Goal: Task Accomplishment & Management: Manage account settings

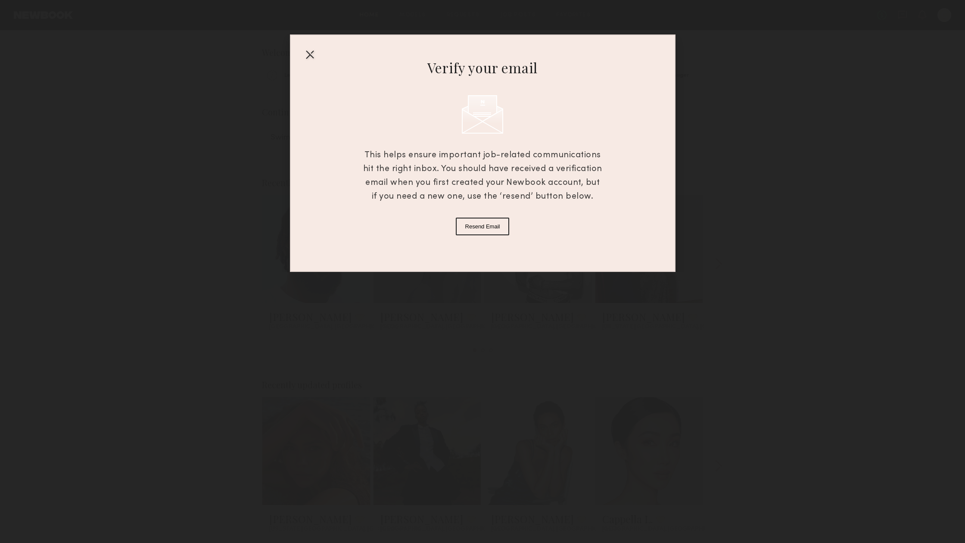
click at [312, 58] on div at bounding box center [310, 54] width 14 height 14
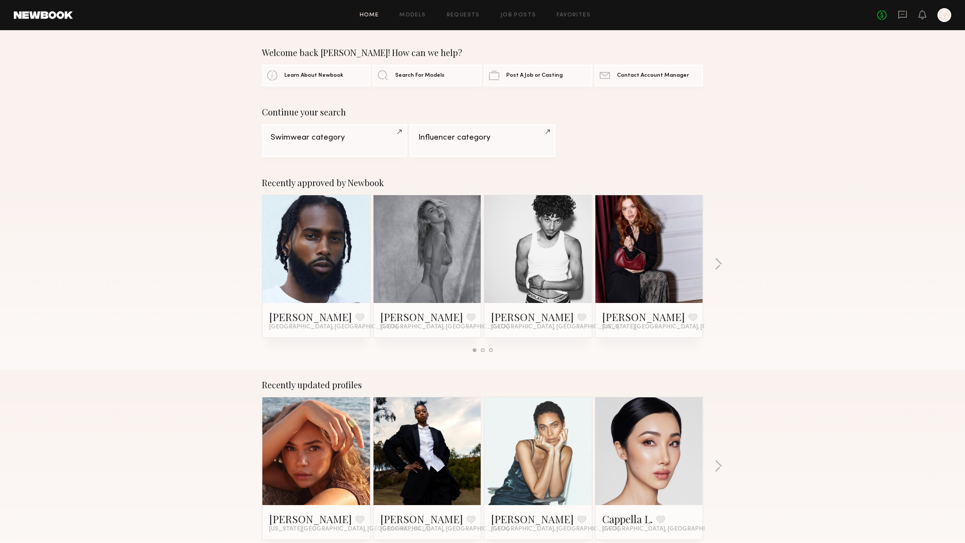
drag, startPoint x: 945, startPoint y: 23, endPoint x: 944, endPoint y: 17, distance: 6.7
click at [945, 23] on header "Home Models Requests Job Posts Favorites Sign Out No fees up to $5,000 C" at bounding box center [482, 15] width 965 height 30
click at [944, 16] on div at bounding box center [945, 15] width 14 height 14
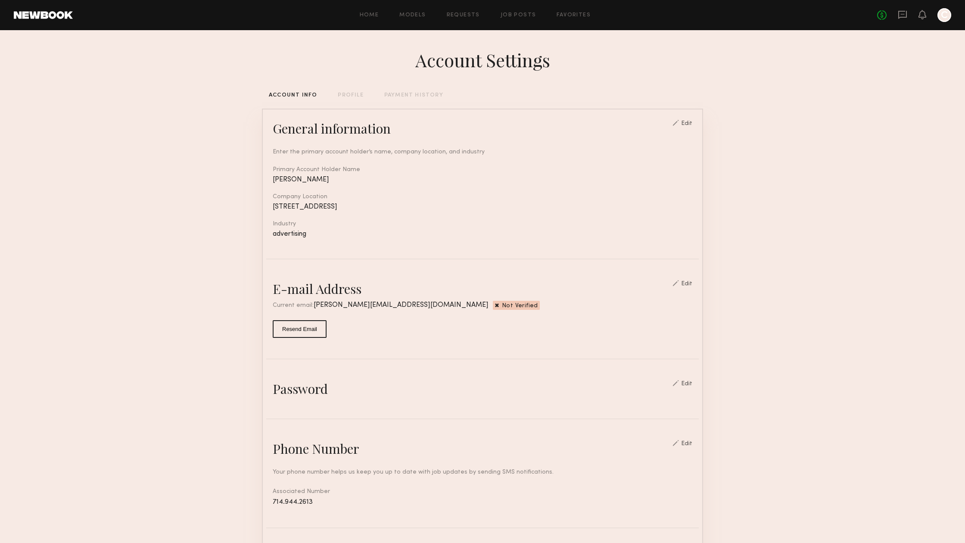
scroll to position [0, 0]
click at [685, 281] on div "Edit" at bounding box center [683, 283] width 20 height 7
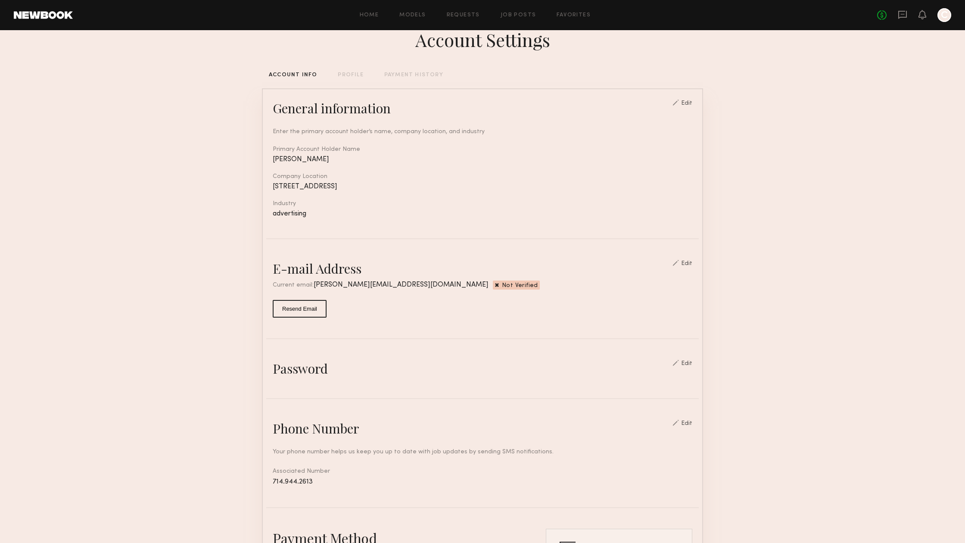
scroll to position [13, 0]
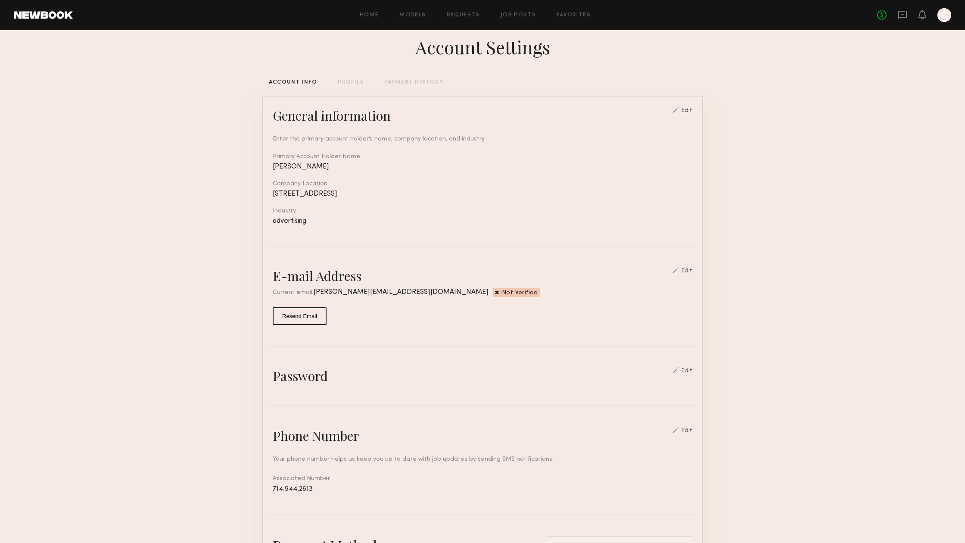
click at [691, 270] on div "Edit" at bounding box center [686, 271] width 11 height 6
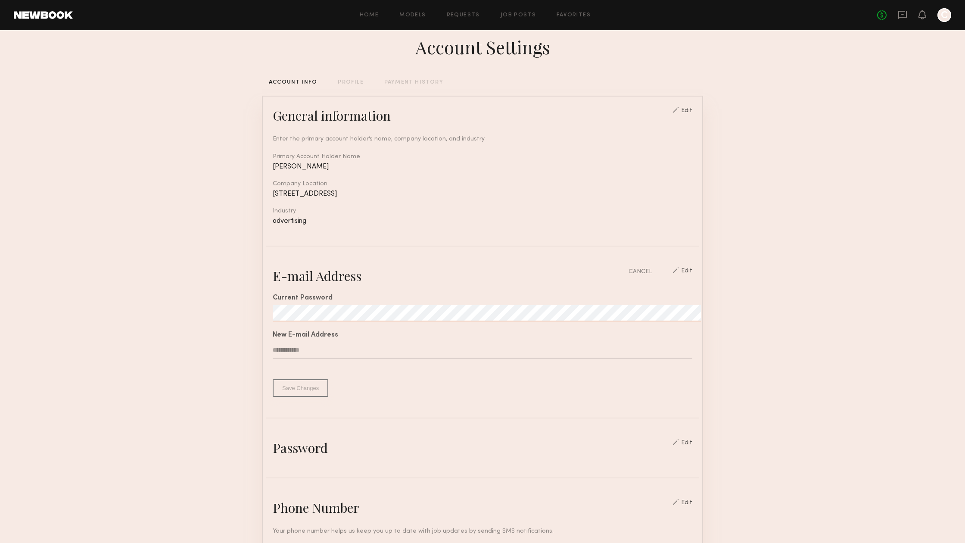
click at [735, 287] on section "Account Settings ACCOUNT INFO PROFILE PAYMENT HISTORY General information Edit …" at bounding box center [482, 455] width 965 height 877
click at [632, 268] on div "E-mail Address CANCEL Edit" at bounding box center [483, 275] width 420 height 17
click at [643, 269] on div "CANCEL" at bounding box center [640, 271] width 23 height 9
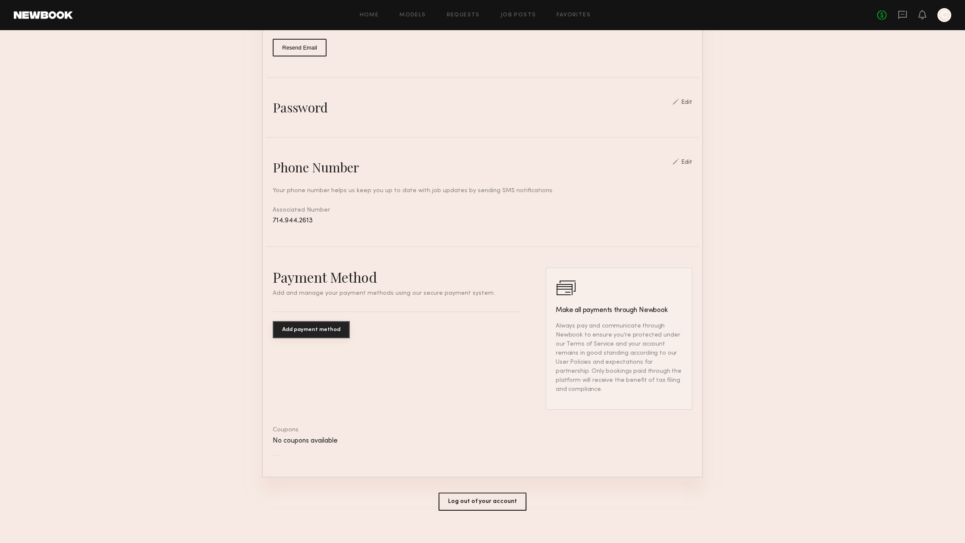
scroll to position [0, 0]
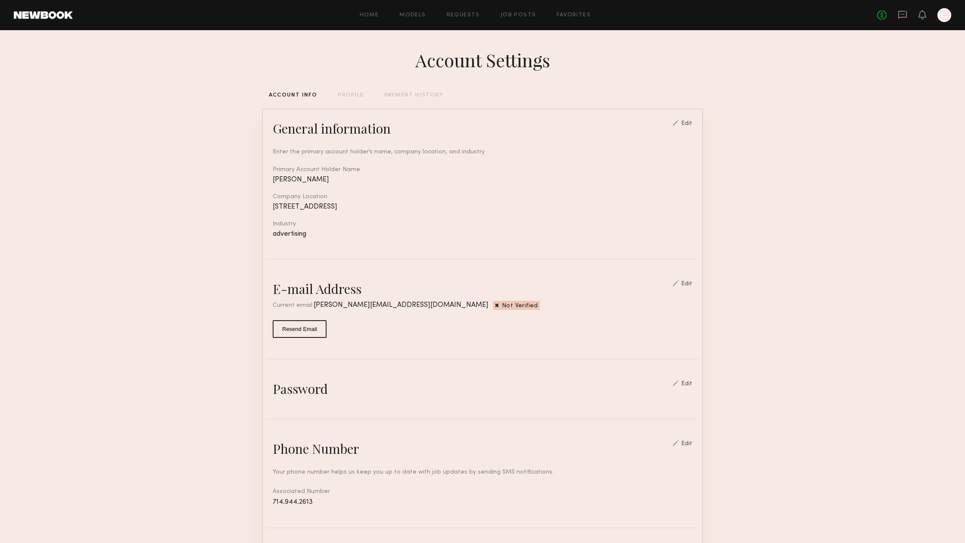
click at [689, 281] on div "Edit" at bounding box center [686, 284] width 11 height 6
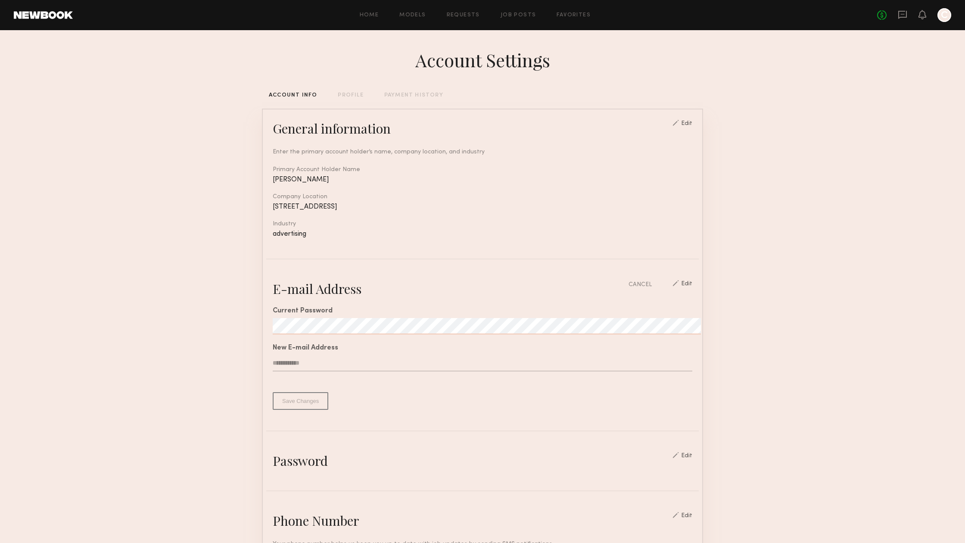
click at [638, 283] on div "CANCEL" at bounding box center [640, 284] width 23 height 9
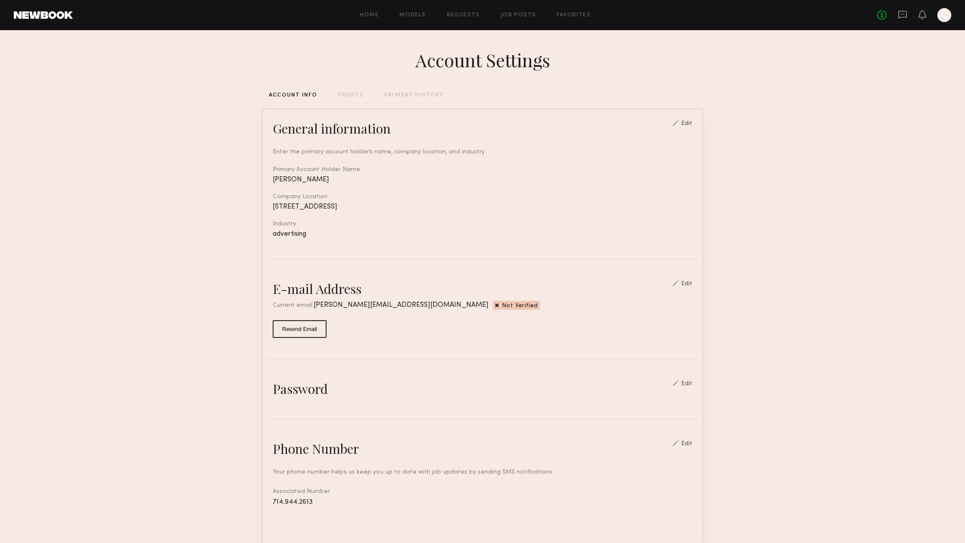
click at [296, 326] on button "Resend Email" at bounding box center [300, 329] width 54 height 18
click at [692, 282] on div "Edit" at bounding box center [686, 284] width 11 height 6
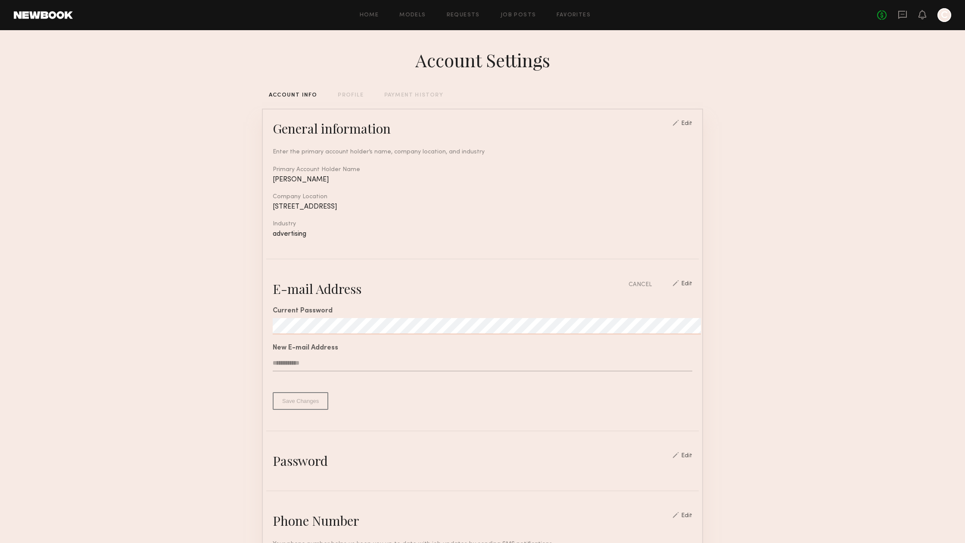
drag, startPoint x: 800, startPoint y: 318, endPoint x: 753, endPoint y: 315, distance: 46.6
click at [800, 318] on section "Account Settings ACCOUNT INFO PROFILE PAYMENT HISTORY General information Edit …" at bounding box center [482, 468] width 965 height 877
click at [630, 284] on div "E-mail Address CANCEL Edit" at bounding box center [483, 288] width 420 height 17
click at [645, 283] on div "CANCEL" at bounding box center [640, 284] width 23 height 9
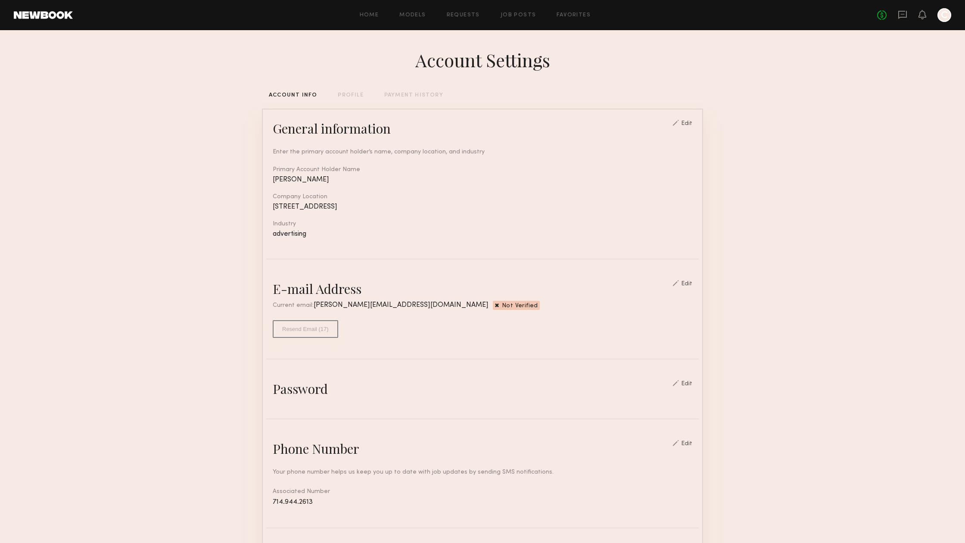
click at [944, 19] on div at bounding box center [945, 15] width 14 height 14
click at [679, 283] on div at bounding box center [676, 283] width 6 height 6
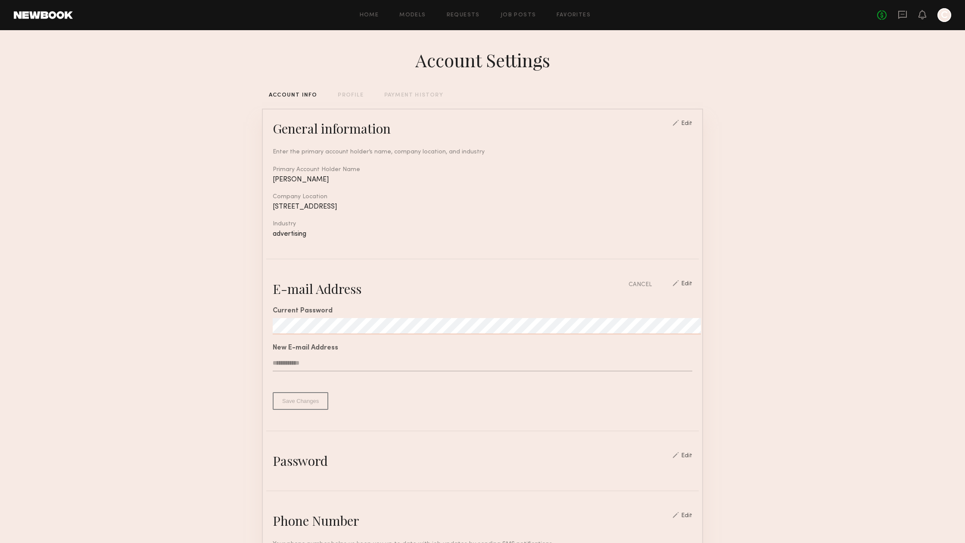
click at [689, 282] on div "Edit" at bounding box center [686, 285] width 11 height 8
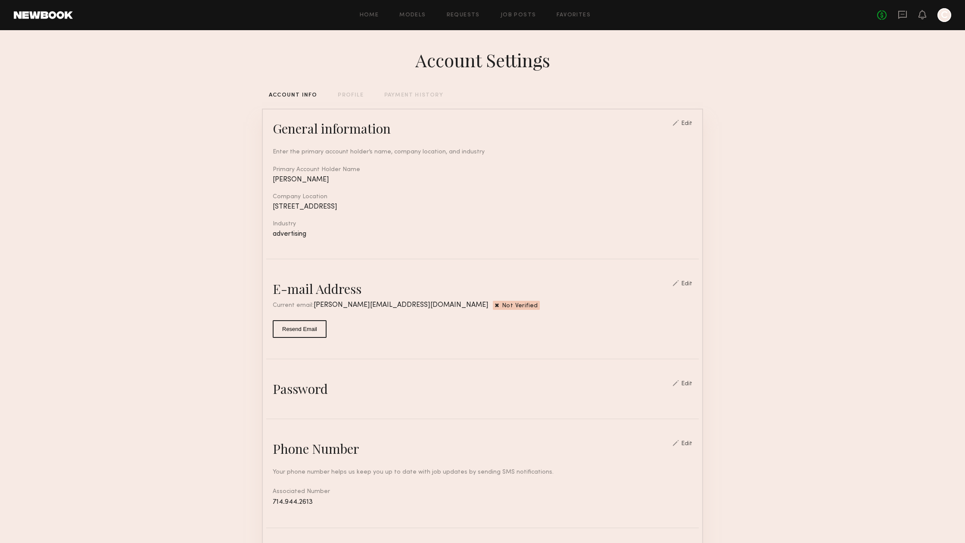
click at [679, 281] on div at bounding box center [676, 283] width 6 height 6
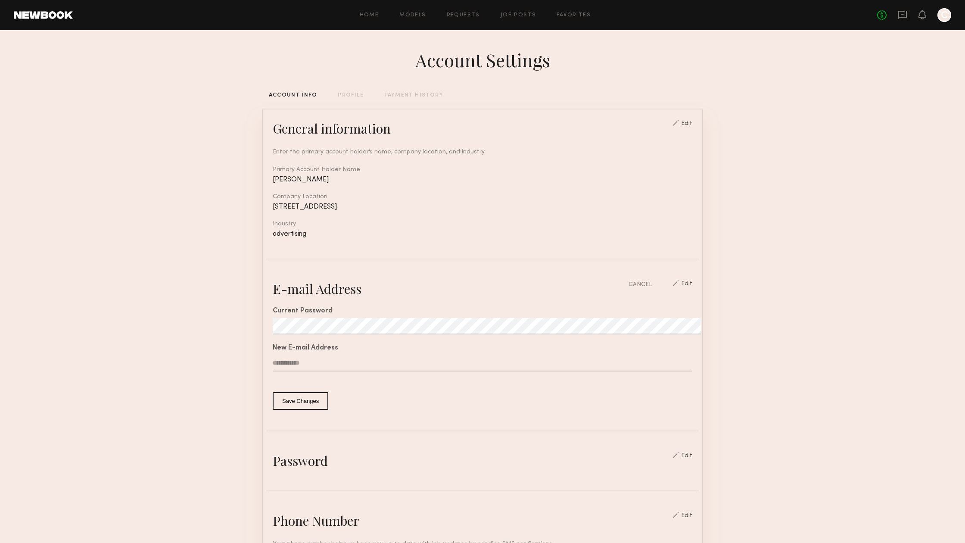
click at [323, 345] on div "New E-mail Address" at bounding box center [483, 348] width 420 height 7
click at [322, 360] on input "text" at bounding box center [483, 363] width 420 height 16
drag, startPoint x: 680, startPoint y: 308, endPoint x: 710, endPoint y: 308, distance: 29.7
click at [681, 308] on div "Current Password" at bounding box center [483, 311] width 420 height 7
click at [410, 19] on div "Home Models Requests Job Posts Favorites Sign Out No fees up to $5,000 C" at bounding box center [512, 15] width 879 height 14
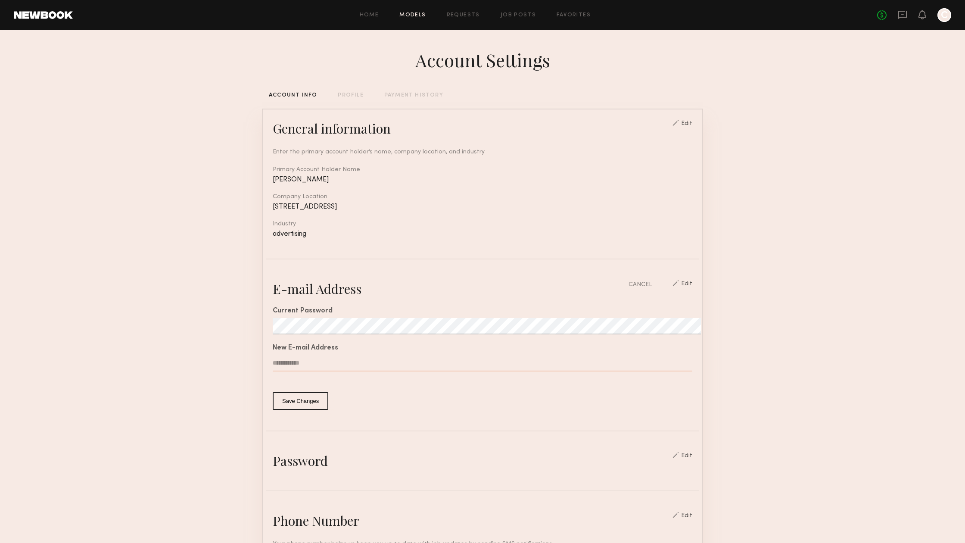
click at [410, 15] on link "Models" at bounding box center [412, 15] width 26 height 6
